Goal: Task Accomplishment & Management: Use online tool/utility

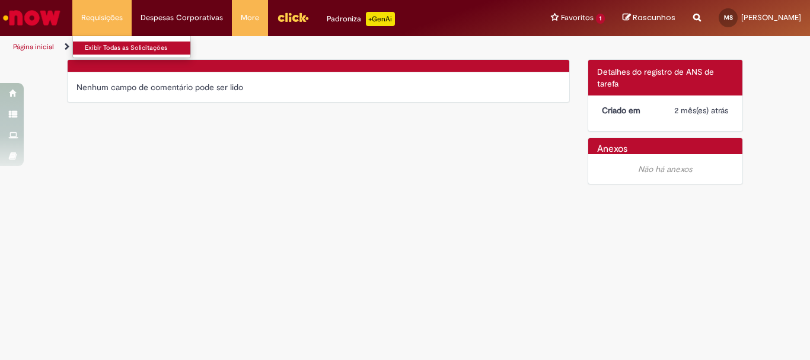
click at [144, 47] on link "Exibir Todas as Solicitações" at bounding box center [138, 48] width 130 height 13
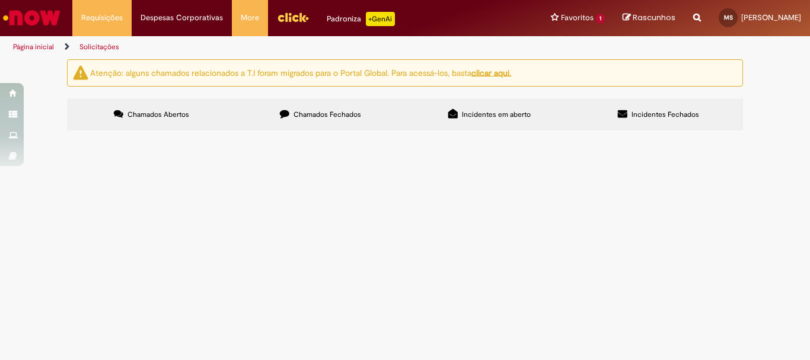
click at [368, 246] on main "Solicitações Atenção: alguns chamados relacionados a T.I foram migrados para o …" at bounding box center [405, 209] width 810 height 301
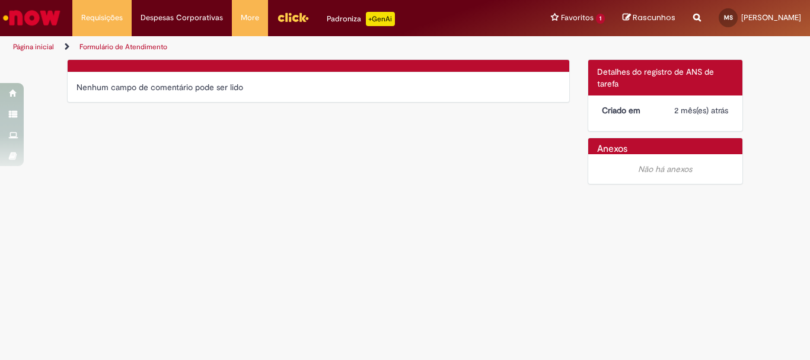
click at [623, 17] on span "Rascunhos" at bounding box center [627, 17] width 8 height 8
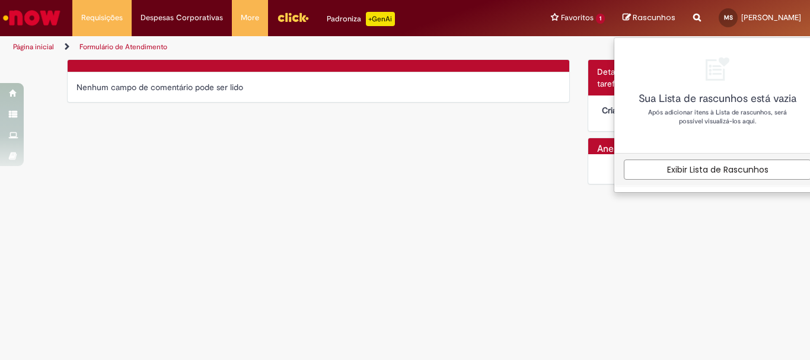
click at [440, 160] on div "Verificar Código de Barras Nenhum campo de comentário pode ser lido Detalhes do…" at bounding box center [405, 125] width 694 height 132
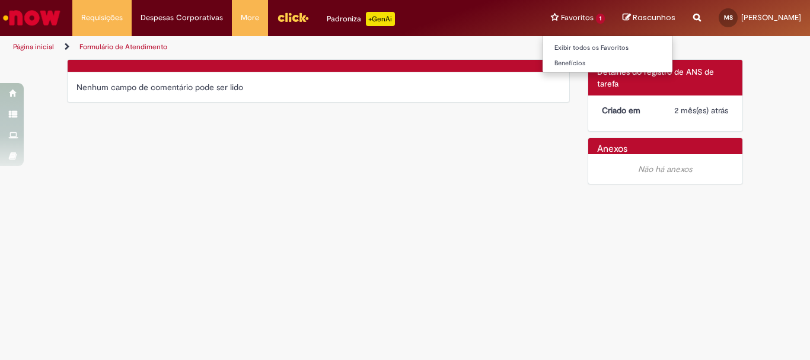
click at [572, 17] on li "Favoritos 1 Exibir todos os Favoritos Benefícios" at bounding box center [578, 18] width 72 height 36
